Goal: Entertainment & Leisure: Consume media (video, audio)

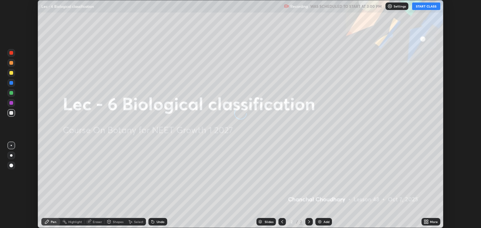
scroll to position [228, 481]
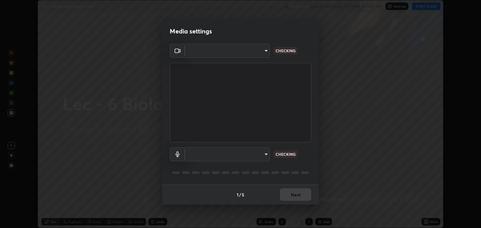
type input "13ad3617f667e4753ee8032db98986d80ae28c11e6ec9cfbb85a80b1c8959fcd"
click at [265, 154] on body "Erase all Lec - 6 Biological classification Recording WAS SCHEDULED TO START AT…" at bounding box center [240, 114] width 481 height 228
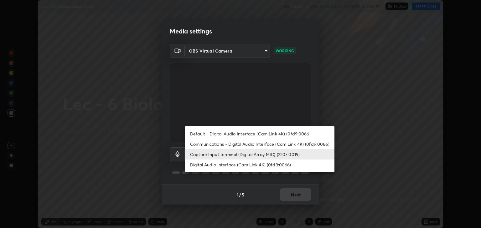
click at [253, 145] on li "Communications - Digital Audio Interface (Cam Link 4K) (0fd9:0066)" at bounding box center [259, 144] width 149 height 10
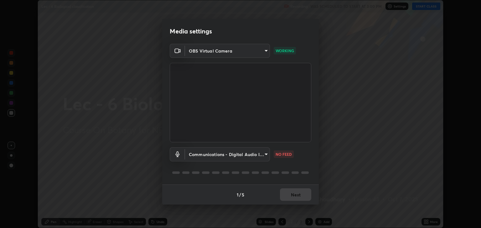
click at [250, 156] on body "Erase all Lec - 6 Biological classification Recording WAS SCHEDULED TO START AT…" at bounding box center [240, 114] width 481 height 228
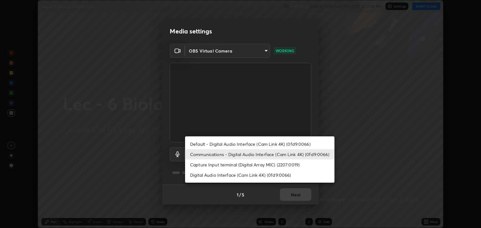
click at [244, 164] on li "Capture Input terminal (Digital Array MIC) (2207:0019)" at bounding box center [259, 165] width 149 height 10
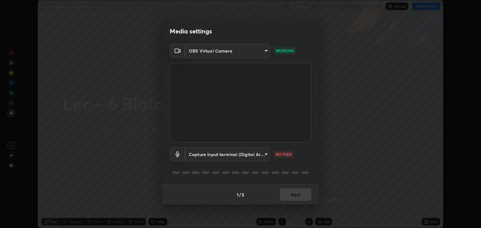
type input "646eb458ba4ab43f022e9523744e928c8d9a29395bd2860706eafb193a440029"
click at [264, 51] on body "Erase all Lec - 6 Biological classification Recording WAS SCHEDULED TO START AT…" at bounding box center [240, 114] width 481 height 228
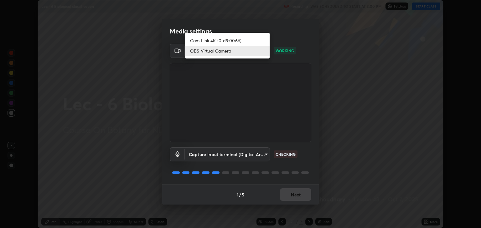
click at [303, 94] on div at bounding box center [240, 114] width 481 height 228
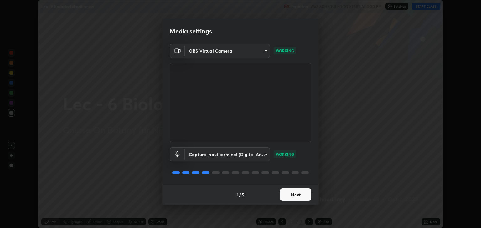
click at [296, 193] on button "Next" at bounding box center [295, 195] width 31 height 13
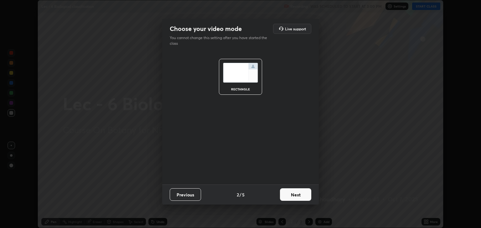
click at [302, 195] on button "Next" at bounding box center [295, 195] width 31 height 13
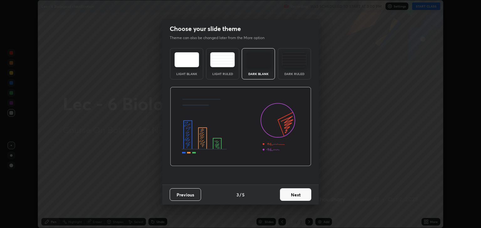
click at [300, 194] on button "Next" at bounding box center [295, 195] width 31 height 13
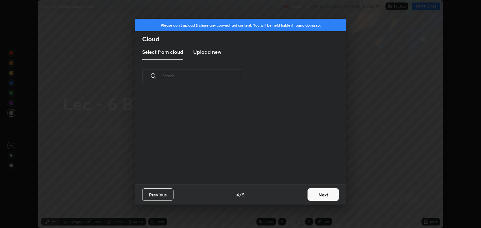
click at [298, 196] on div "Previous 4 / 5 Next" at bounding box center [241, 195] width 212 height 20
click at [315, 194] on button "Next" at bounding box center [323, 195] width 31 height 13
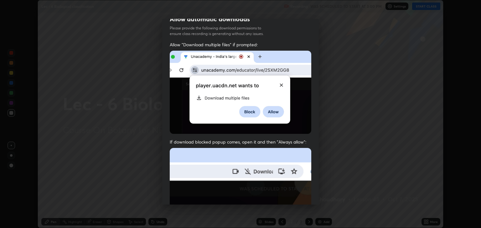
scroll to position [127, 0]
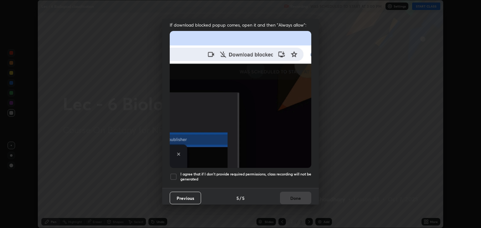
click at [175, 174] on div at bounding box center [174, 177] width 8 height 8
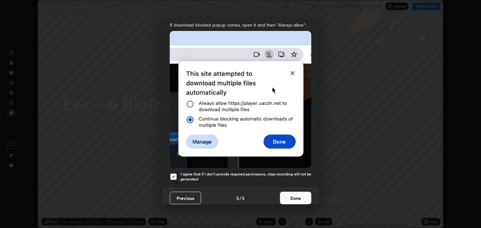
click at [290, 195] on button "Done" at bounding box center [295, 198] width 31 height 13
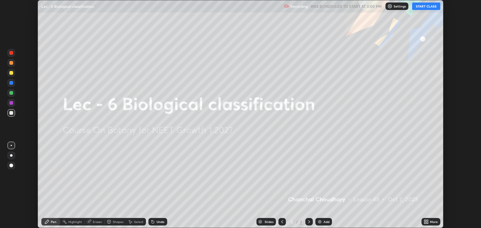
click at [423, 5] on button "START CLASS" at bounding box center [426, 7] width 28 height 8
click at [325, 222] on div "Add" at bounding box center [327, 222] width 6 height 3
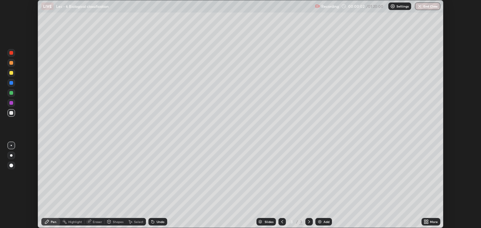
click at [429, 222] on div "More" at bounding box center [431, 222] width 19 height 8
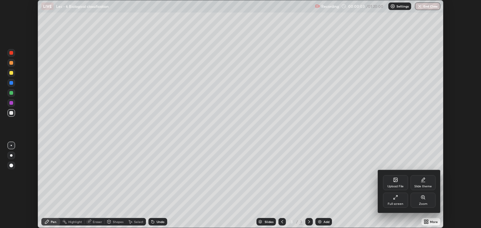
click at [395, 184] on div "Upload File" at bounding box center [395, 182] width 25 height 15
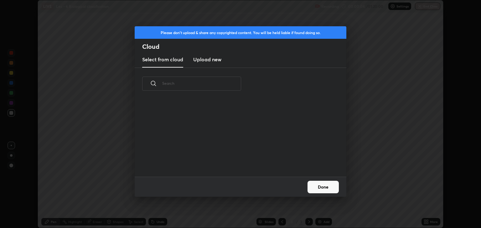
scroll to position [77, 201]
click at [216, 60] on h3 "Upload new" at bounding box center [207, 60] width 28 height 8
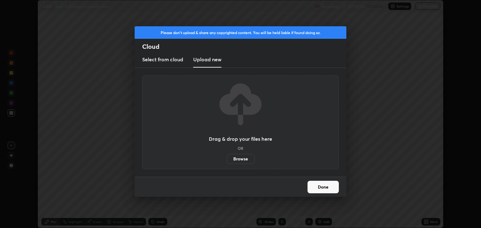
click at [239, 159] on label "Browse" at bounding box center [241, 159] width 28 height 10
click at [227, 159] on input "Browse" at bounding box center [227, 159] width 0 height 10
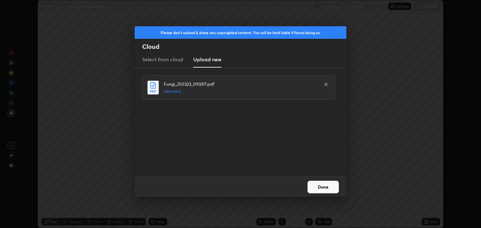
click at [326, 188] on button "Done" at bounding box center [323, 187] width 31 height 13
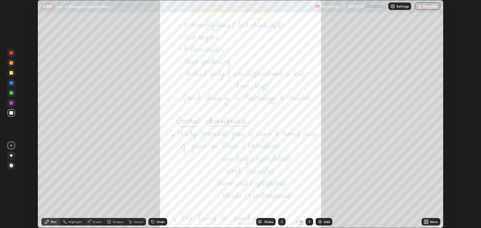
click at [268, 222] on div "Slides" at bounding box center [268, 222] width 9 height 3
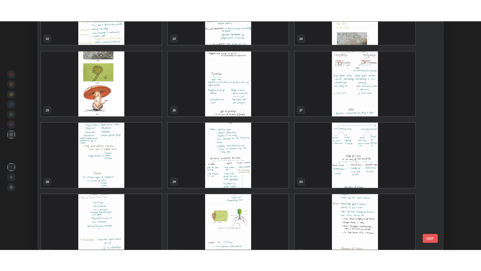
scroll to position [545, 0]
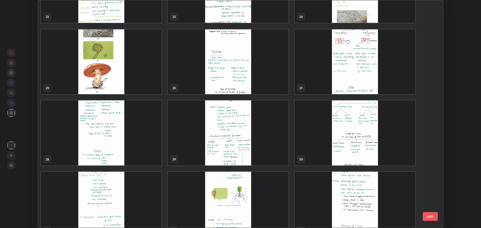
click at [268, 86] on img "grid" at bounding box center [228, 61] width 121 height 65
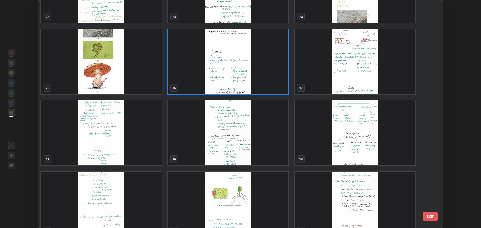
click at [269, 86] on img "grid" at bounding box center [228, 61] width 121 height 65
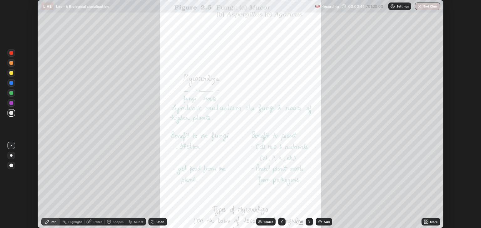
click at [309, 222] on icon at bounding box center [309, 222] width 5 height 5
click at [310, 222] on icon at bounding box center [310, 222] width 2 height 3
click at [308, 222] on icon at bounding box center [309, 222] width 5 height 5
click at [282, 222] on icon at bounding box center [281, 222] width 5 height 5
click at [13, 74] on div at bounding box center [11, 73] width 4 height 4
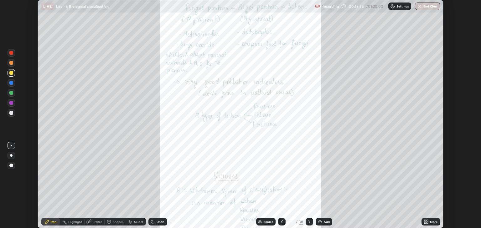
click at [96, 222] on div "Eraser" at bounding box center [97, 222] width 9 height 3
click at [13, 210] on span "Erase all" at bounding box center [11, 211] width 7 height 4
click at [12, 166] on div at bounding box center [11, 166] width 4 height 4
click at [12, 113] on div at bounding box center [11, 113] width 4 height 4
click at [281, 222] on icon at bounding box center [282, 222] width 2 height 3
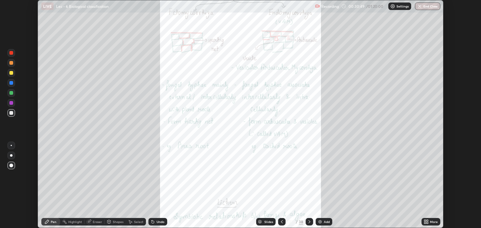
click at [325, 221] on div "Add" at bounding box center [327, 222] width 6 height 3
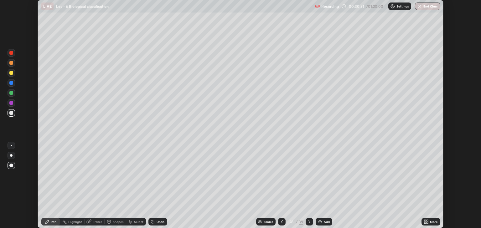
click at [11, 73] on div at bounding box center [11, 73] width 4 height 4
click at [431, 224] on div "More" at bounding box center [434, 222] width 8 height 3
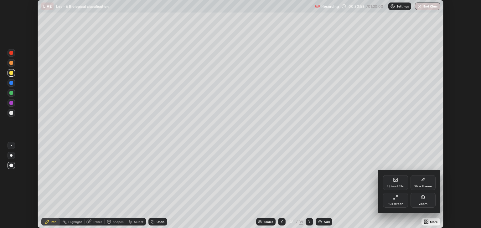
click at [398, 201] on div "Full screen" at bounding box center [395, 200] width 25 height 15
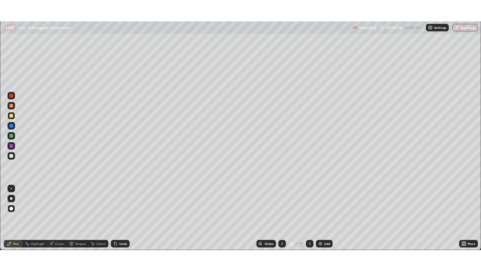
scroll to position [271, 481]
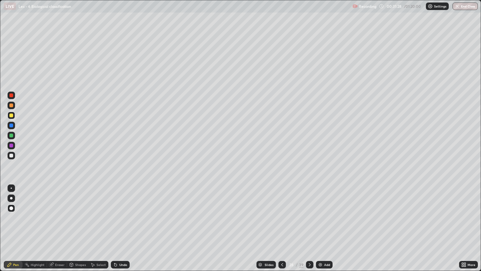
click at [13, 153] on div at bounding box center [12, 156] width 8 height 8
click at [13, 116] on div at bounding box center [11, 115] width 4 height 4
click at [41, 228] on div "Highlight" at bounding box center [35, 265] width 24 height 8
click at [13, 118] on div at bounding box center [12, 116] width 8 height 8
click at [13, 228] on div "Pen" at bounding box center [13, 265] width 19 height 8
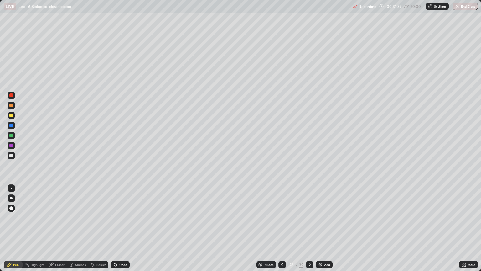
click at [10, 156] on div at bounding box center [11, 156] width 4 height 4
click at [13, 115] on div at bounding box center [12, 116] width 8 height 8
click at [11, 155] on div at bounding box center [11, 156] width 4 height 4
click at [271, 228] on div "Slides" at bounding box center [269, 264] width 9 height 3
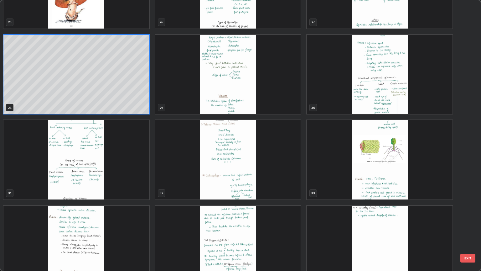
scroll to position [730, 0]
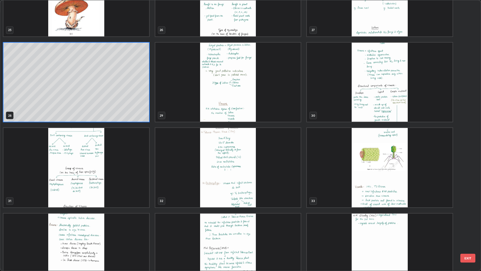
click at [267, 105] on img "grid" at bounding box center [228, 82] width 146 height 79
click at [269, 107] on img "grid" at bounding box center [228, 82] width 146 height 79
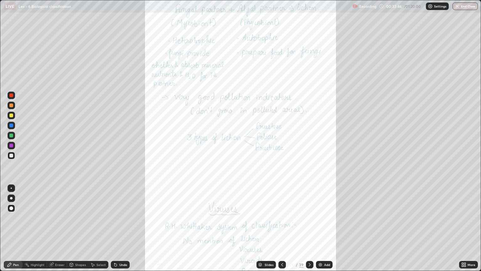
click at [468, 228] on div "More" at bounding box center [468, 265] width 19 height 8
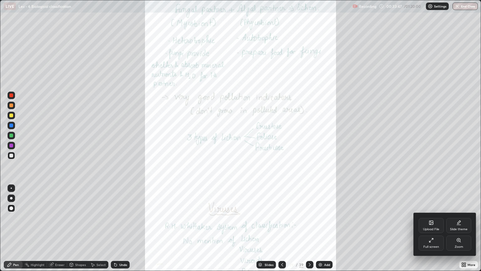
click at [459, 228] on div "Zoom" at bounding box center [458, 242] width 25 height 15
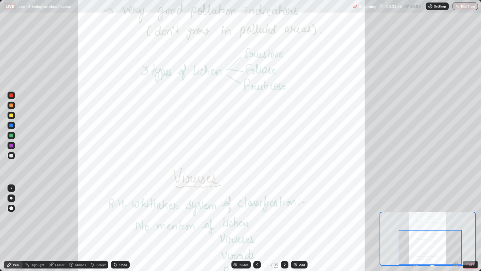
click at [30, 228] on div "Highlight" at bounding box center [35, 265] width 24 height 8
click at [11, 105] on div at bounding box center [11, 105] width 4 height 4
click at [284, 228] on icon at bounding box center [284, 264] width 5 height 5
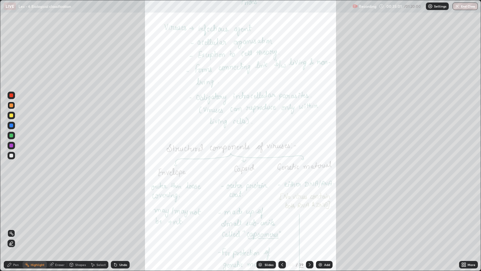
click at [470, 228] on div "More" at bounding box center [472, 264] width 8 height 3
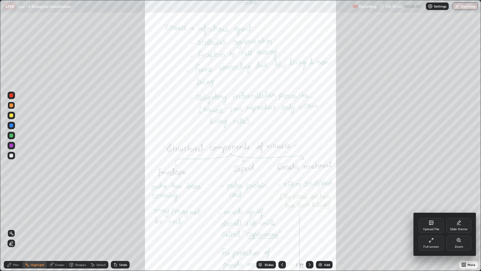
click at [458, 228] on div "Zoom" at bounding box center [459, 246] width 8 height 3
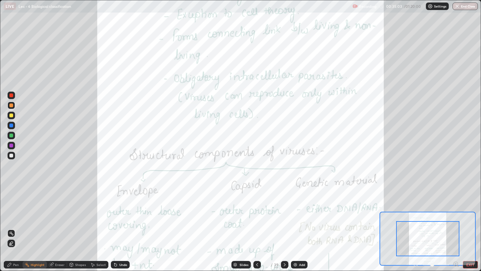
click at [454, 228] on icon at bounding box center [456, 264] width 6 height 6
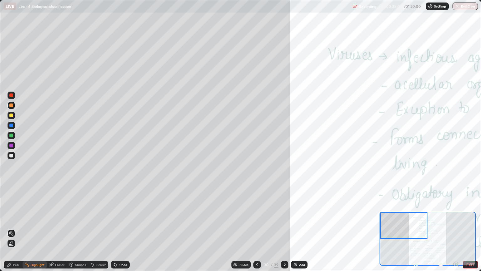
click at [257, 228] on icon at bounding box center [257, 264] width 5 height 5
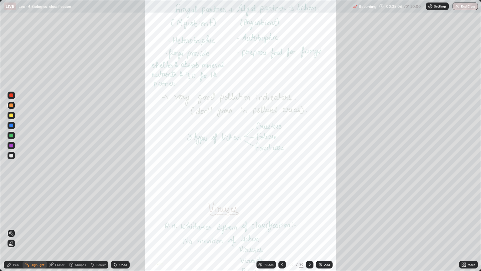
click at [322, 228] on img at bounding box center [320, 264] width 5 height 5
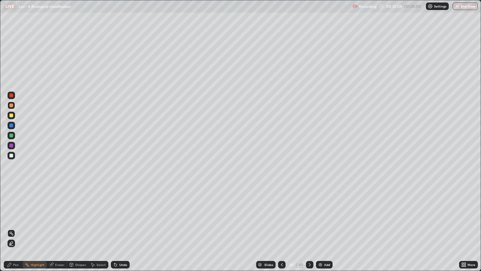
click at [12, 228] on div "Pen" at bounding box center [13, 265] width 19 height 8
click at [11, 155] on div at bounding box center [11, 156] width 4 height 4
click at [11, 198] on div at bounding box center [11, 198] width 3 height 3
click at [12, 114] on div at bounding box center [11, 115] width 4 height 4
click at [11, 154] on div at bounding box center [11, 156] width 4 height 4
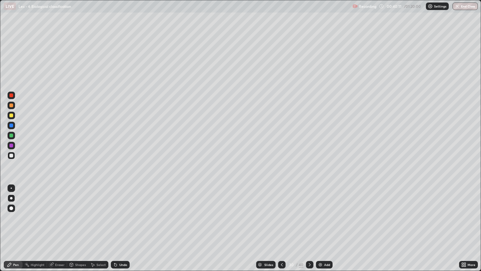
click at [12, 135] on div at bounding box center [11, 135] width 4 height 4
click at [13, 155] on div at bounding box center [11, 156] width 4 height 4
click at [309, 228] on icon at bounding box center [309, 264] width 5 height 5
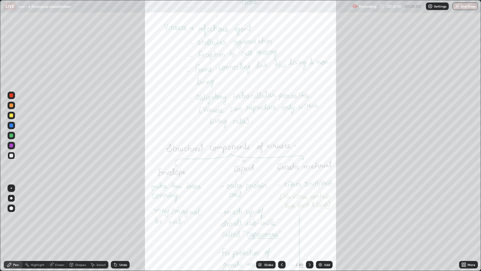
click at [16, 115] on div at bounding box center [11, 115] width 10 height 10
click at [126, 228] on div "Undo" at bounding box center [123, 264] width 8 height 3
click at [44, 228] on div "Highlight" at bounding box center [35, 265] width 24 height 8
click at [309, 228] on icon at bounding box center [309, 264] width 5 height 5
click at [19, 228] on div "Pen" at bounding box center [13, 265] width 19 height 8
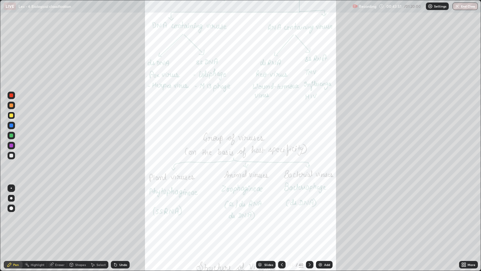
click at [12, 155] on div at bounding box center [11, 156] width 4 height 4
click at [34, 228] on div "Highlight" at bounding box center [35, 265] width 24 height 8
click at [11, 135] on div at bounding box center [11, 135] width 4 height 4
click at [18, 228] on div "Pen" at bounding box center [16, 264] width 6 height 3
click at [14, 157] on div at bounding box center [12, 156] width 8 height 8
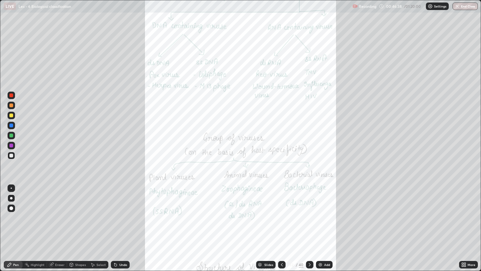
click at [309, 228] on icon at bounding box center [309, 264] width 5 height 5
click at [13, 117] on div at bounding box center [12, 116] width 8 height 8
click at [42, 228] on div "Highlight" at bounding box center [35, 265] width 24 height 8
click at [310, 228] on icon at bounding box center [309, 264] width 5 height 5
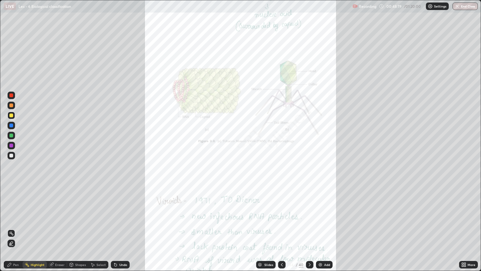
click at [468, 228] on div "More" at bounding box center [472, 264] width 8 height 3
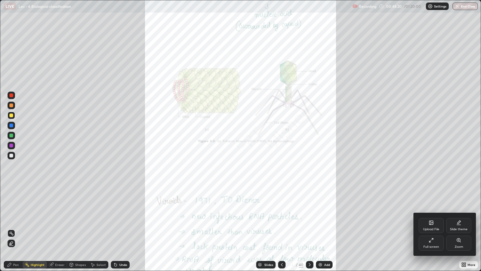
click at [459, 228] on icon at bounding box center [458, 240] width 1 height 0
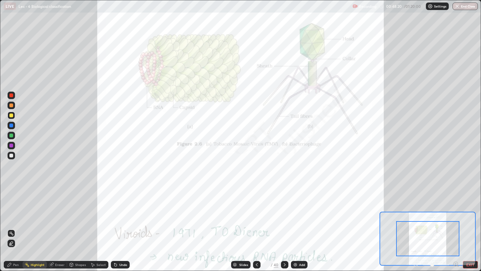
click at [458, 228] on icon at bounding box center [457, 265] width 1 height 1
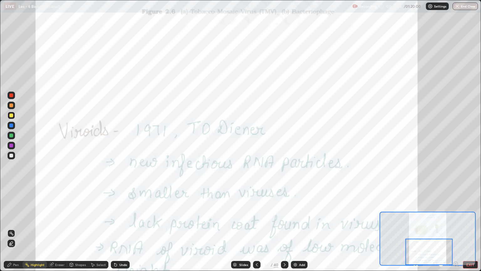
click at [245, 228] on div "Slides" at bounding box center [240, 265] width 19 height 8
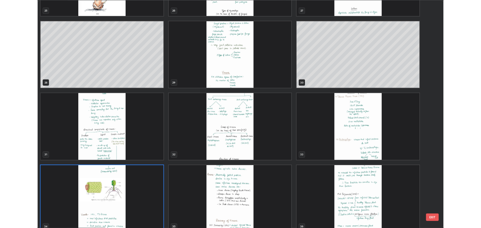
scroll to position [748, 0]
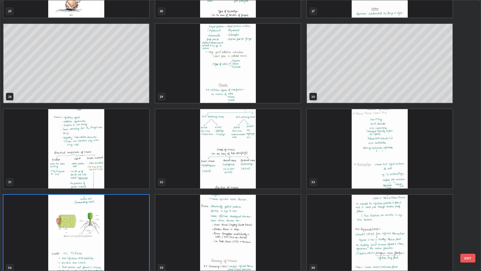
click at [186, 88] on img "grid" at bounding box center [228, 63] width 146 height 79
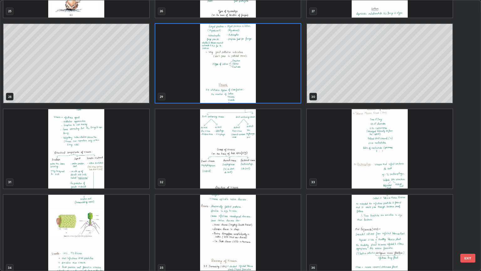
click at [188, 86] on img "grid" at bounding box center [228, 63] width 146 height 79
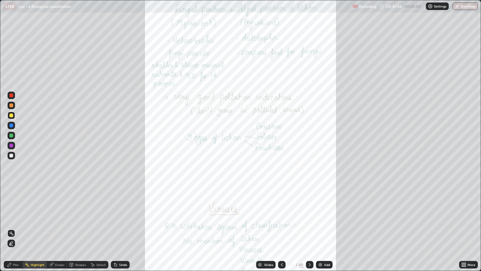
click at [468, 228] on div "More" at bounding box center [472, 264] width 8 height 3
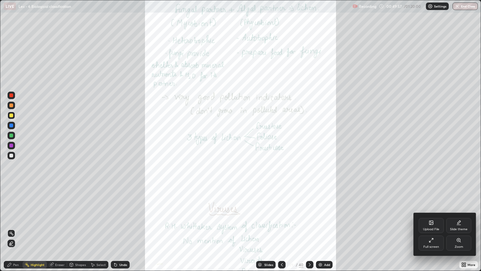
click at [435, 228] on div "Full screen" at bounding box center [432, 246] width 16 height 3
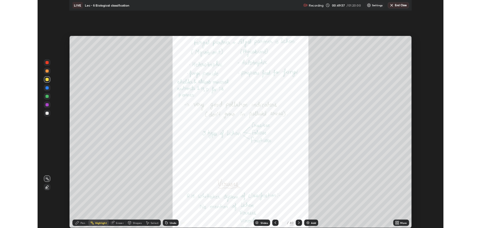
scroll to position [31101, 30849]
